Goal: Obtain resource: Obtain resource

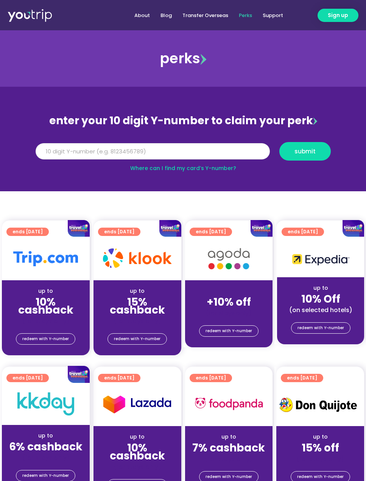
click at [113, 155] on input "Y Number" at bounding box center [153, 151] width 235 height 17
click at [3, 163] on section "enter your 10 digit Y-number to claim your perk Y Number submit Where can I fin…" at bounding box center [183, 139] width 366 height 105
paste input "8115003454"
click at [84, 147] on input "Y Number" at bounding box center [153, 151] width 235 height 17
click at [104, 150] on input "8115003454" at bounding box center [153, 151] width 235 height 17
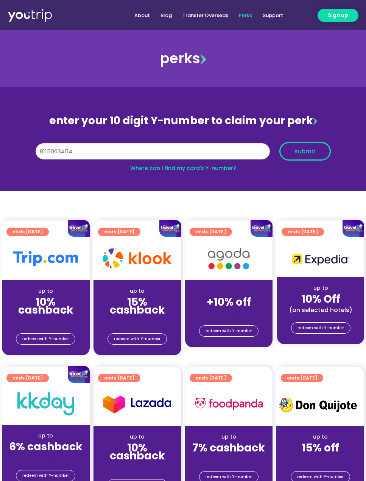
type input "8115003454"
click at [281, 153] on button "submit" at bounding box center [306, 151] width 52 height 19
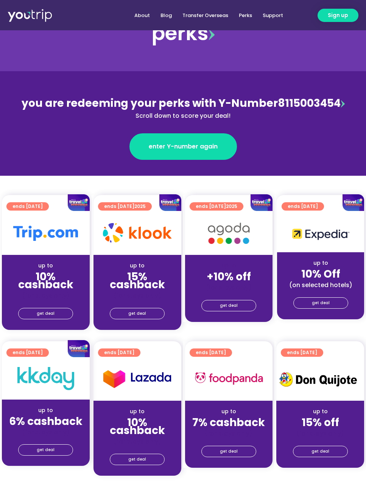
scroll to position [36, 0]
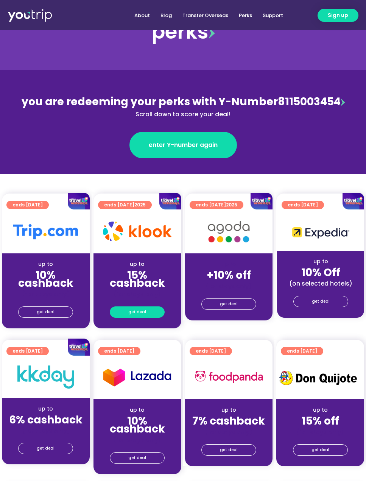
click at [142, 311] on span "get deal" at bounding box center [137, 312] width 18 height 11
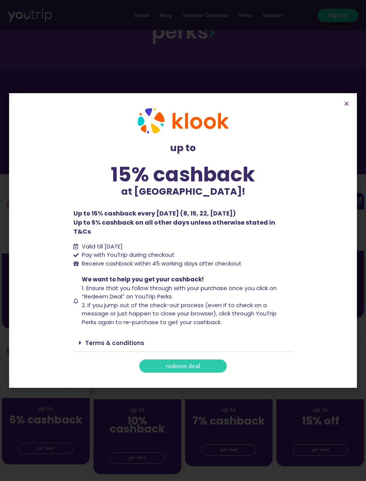
click at [167, 363] on span "redeem deal" at bounding box center [183, 366] width 34 height 6
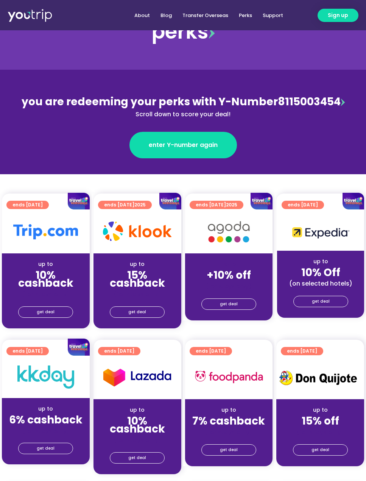
scroll to position [36, 0]
click at [139, 310] on span "get deal" at bounding box center [137, 312] width 18 height 11
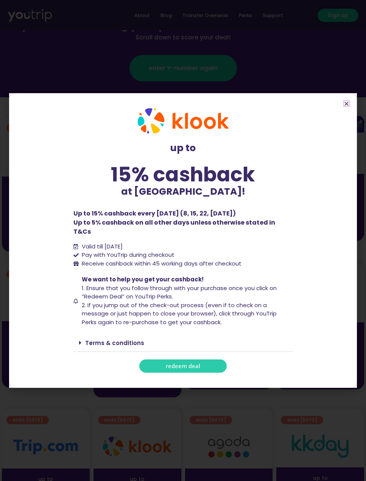
scroll to position [114, 0]
click at [120, 339] on link "Terms & conditions" at bounding box center [114, 343] width 59 height 8
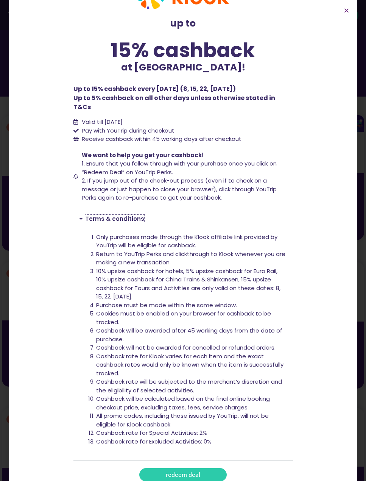
scroll to position [31, 0]
click at [298, 101] on section "up to 15% cashback at [GEOGRAPHIC_DATA]! up to 15% cashback at [GEOGRAPHIC_DATA…" at bounding box center [183, 233] width 348 height 528
click at [348, 8] on icon "Close" at bounding box center [347, 11] width 6 height 6
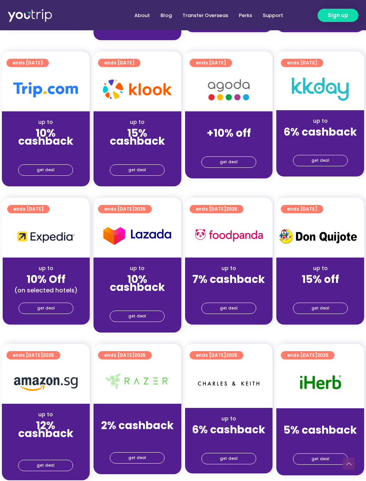
scroll to position [576, 0]
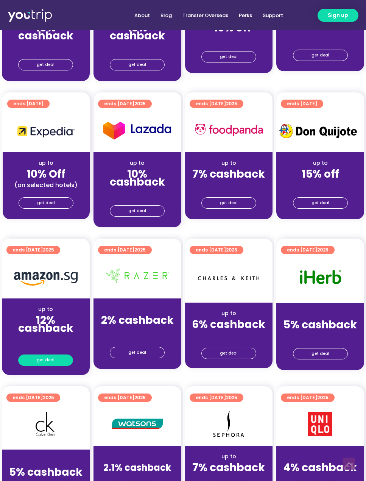
click at [36, 355] on link "get deal" at bounding box center [45, 360] width 55 height 11
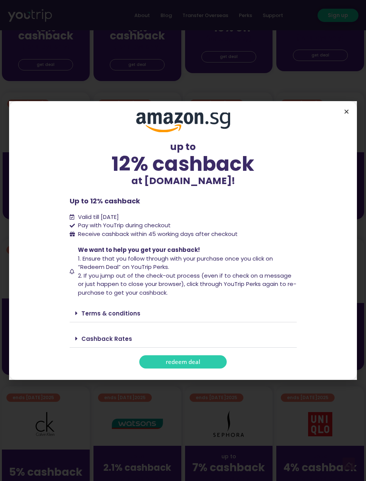
click at [346, 114] on icon "Close" at bounding box center [347, 112] width 6 height 6
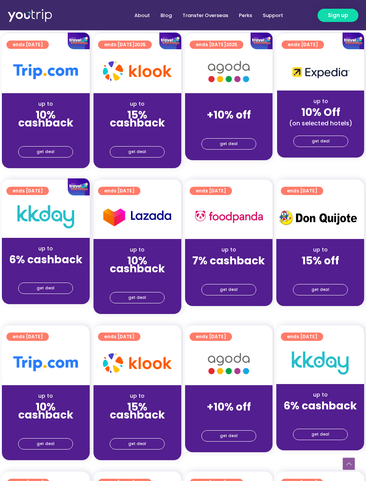
scroll to position [195, 0]
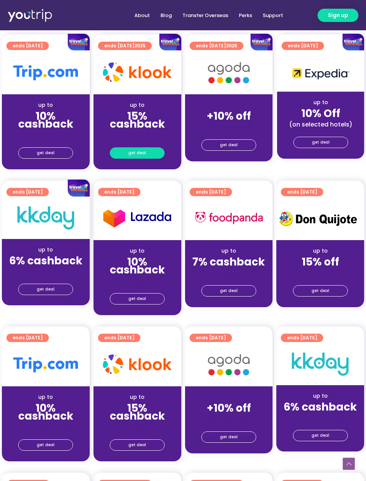
click at [144, 151] on span "get deal" at bounding box center [137, 153] width 18 height 11
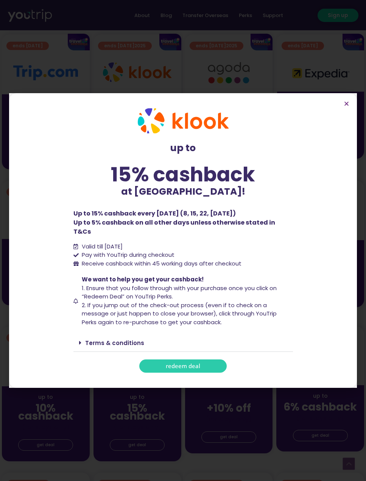
click at [182, 363] on span "redeem deal" at bounding box center [183, 366] width 34 height 6
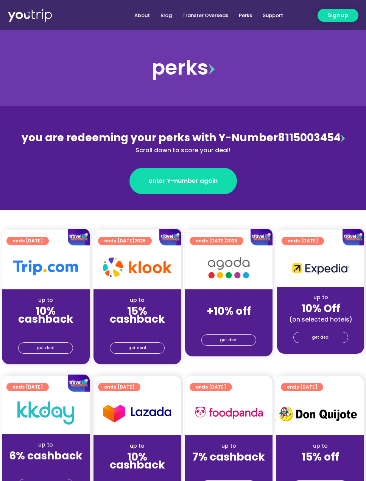
click at [343, 141] on img at bounding box center [343, 139] width 4 height 8
click at [136, 348] on span "get deal" at bounding box center [137, 348] width 18 height 11
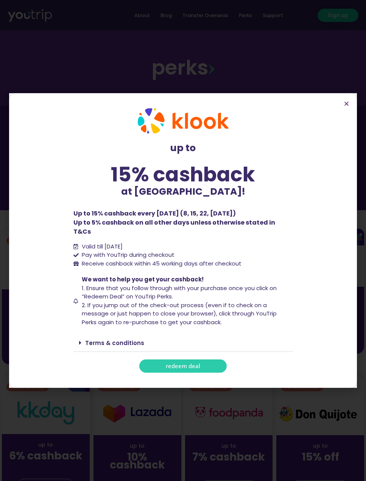
click at [105, 339] on link "Terms & conditions" at bounding box center [114, 343] width 59 height 8
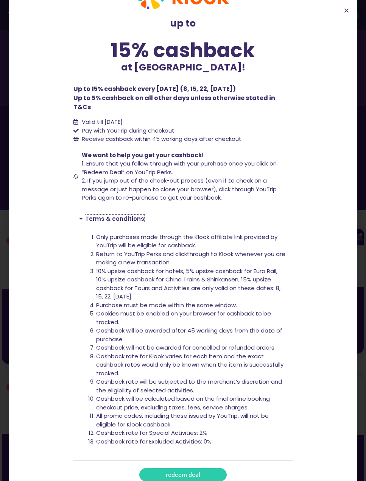
scroll to position [31, 0]
click at [181, 473] on span "redeem deal" at bounding box center [183, 476] width 34 height 6
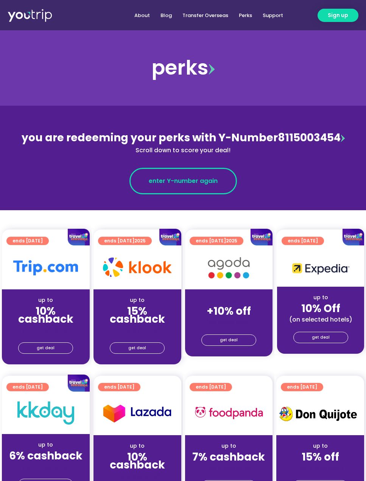
click at [191, 175] on link "enter Y-number again" at bounding box center [184, 181] width 108 height 27
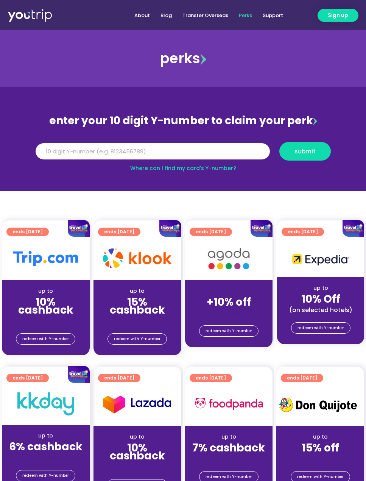
scroll to position [2, 0]
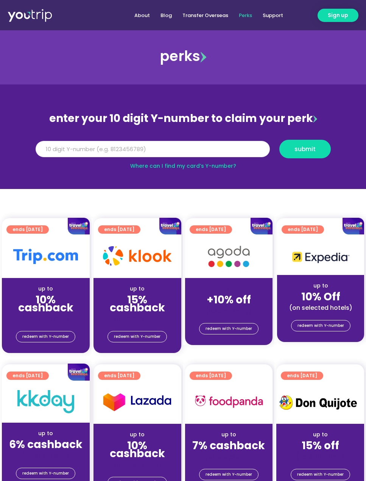
click at [104, 150] on input "Y Number" at bounding box center [153, 149] width 235 height 17
click at [111, 150] on input "Y Number" at bounding box center [153, 149] width 235 height 17
paste input "8115003454"
type input "8115003454"
click at [305, 154] on button "submit" at bounding box center [306, 149] width 52 height 19
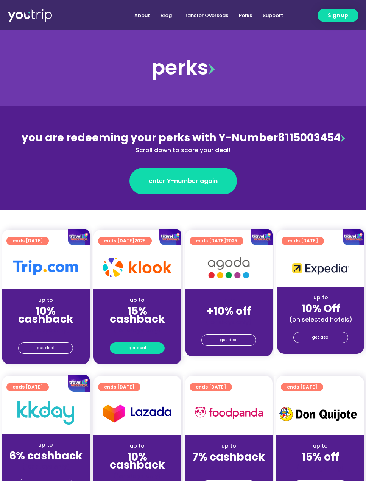
click at [144, 351] on span "get deal" at bounding box center [137, 348] width 18 height 11
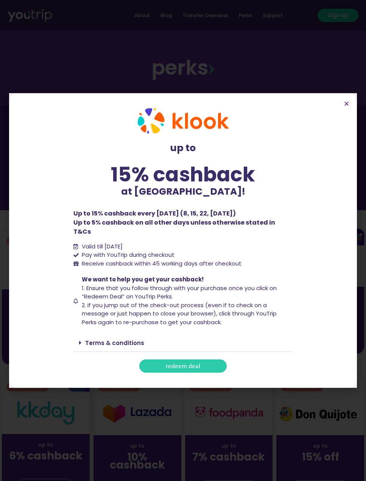
click at [173, 363] on span "redeem deal" at bounding box center [183, 366] width 34 height 6
